Goal: Task Accomplishment & Management: Manage account settings

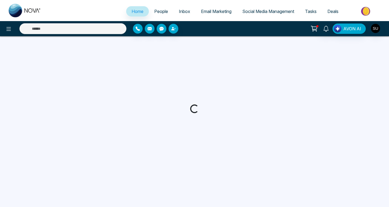
select select "*"
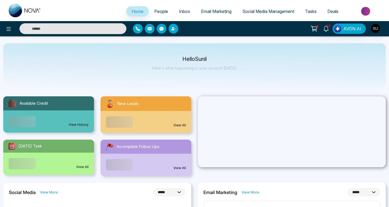
select select "*"
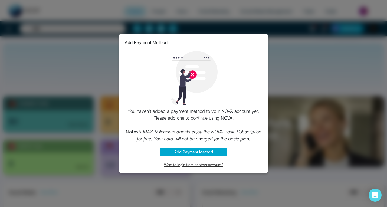
click at [199, 165] on button "Want to login from another account?" at bounding box center [193, 164] width 138 height 6
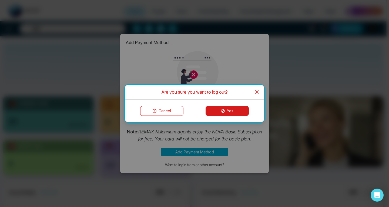
click at [227, 111] on button "Yes" at bounding box center [227, 111] width 43 height 10
